Goal: Information Seeking & Learning: Check status

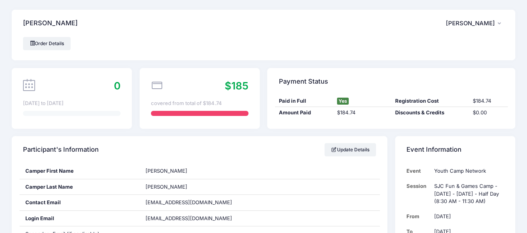
click at [493, 21] on span "[PERSON_NAME]" at bounding box center [469, 23] width 49 height 7
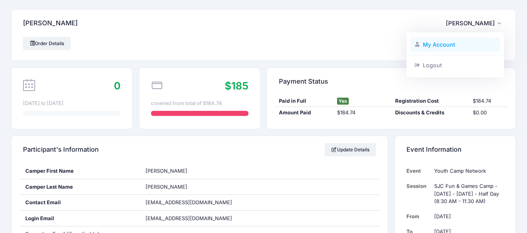
click at [453, 39] on link "My Account" at bounding box center [455, 44] width 90 height 15
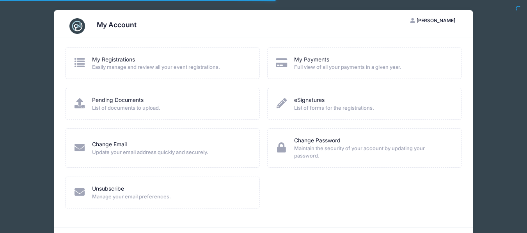
click at [332, 65] on span "Full view of all your payments in a given year." at bounding box center [372, 68] width 157 height 8
click at [318, 60] on link "My Payments" at bounding box center [311, 60] width 35 height 8
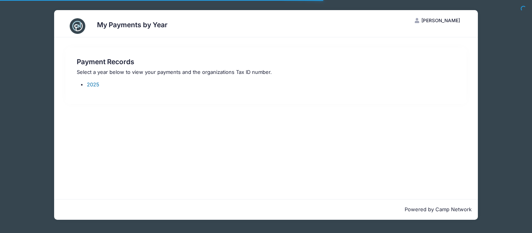
click at [96, 84] on link "2025" at bounding box center [93, 84] width 12 height 6
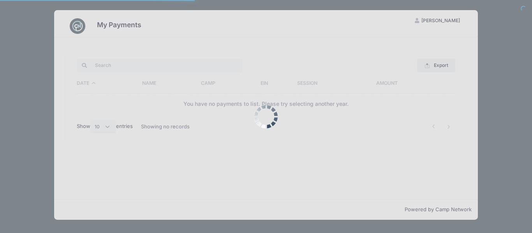
select select "10"
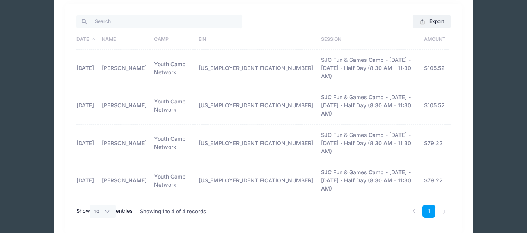
scroll to position [44, 0]
